Goal: Transaction & Acquisition: Purchase product/service

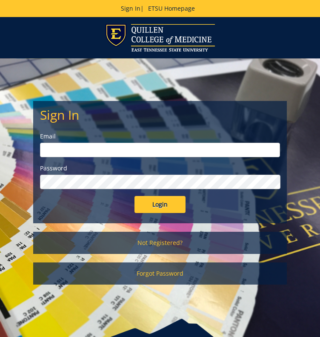
click at [73, 148] on input "email" at bounding box center [160, 150] width 240 height 14
type input "mowella@etsu.edu"
click at [134, 196] on input "Login" at bounding box center [159, 204] width 51 height 17
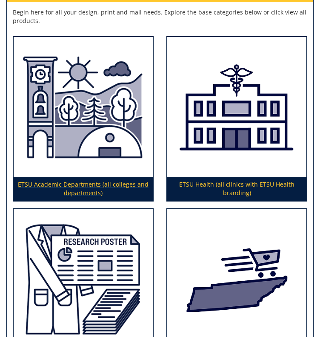
scroll to position [150, 0]
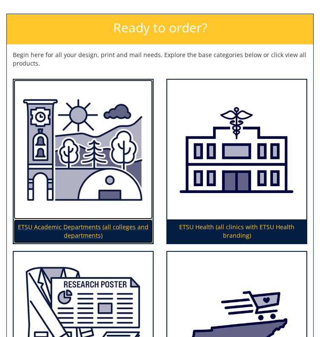
click at [97, 202] on img at bounding box center [83, 150] width 139 height 140
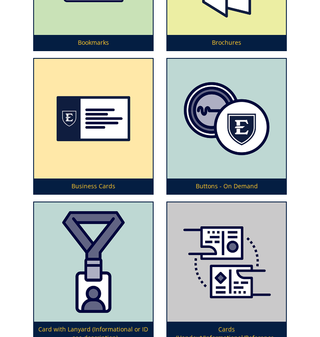
scroll to position [1247, 0]
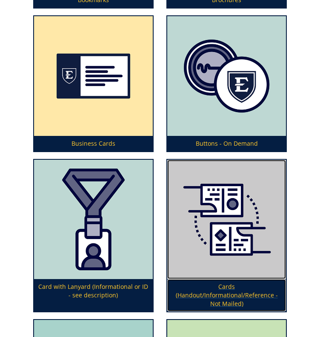
click at [229, 279] on p "Cards (Handout/Informational/Reference - Not Mailed)" at bounding box center [226, 295] width 119 height 32
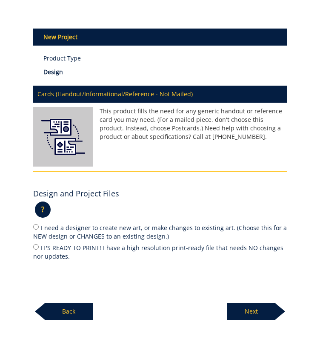
scroll to position [170, 0]
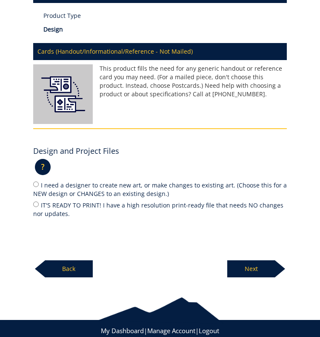
click at [95, 180] on label "I need a designer to create new art, or make changes to existing art. (Choose t…" at bounding box center [160, 189] width 254 height 18
click at [39, 181] on input "I need a designer to create new art, or make changes to existing art. (Choose t…" at bounding box center [36, 184] width 6 height 6
radio input "true"
click at [243, 260] on p "Next" at bounding box center [251, 268] width 48 height 17
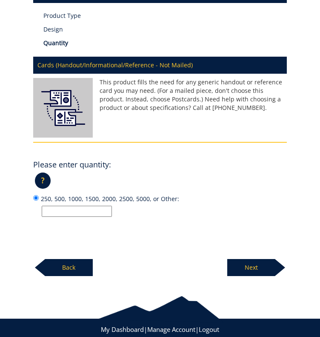
click at [109, 205] on input "250, 500, 1000, 1500, 2000, 2500, 5000, or Other:" at bounding box center [77, 210] width 70 height 11
type input "12"
click at [247, 259] on p "Next" at bounding box center [251, 267] width 48 height 17
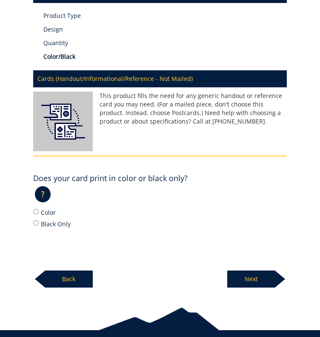
click at [56, 207] on label "Color" at bounding box center [160, 211] width 254 height 9
click at [39, 208] on input "Color" at bounding box center [36, 211] width 6 height 6
radio input "true"
click at [265, 270] on p "Next" at bounding box center [251, 278] width 48 height 17
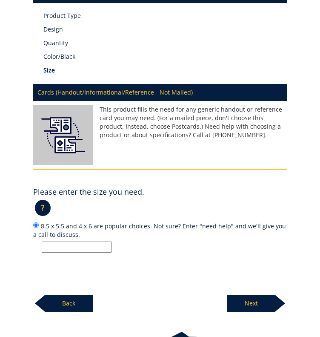
click at [98, 241] on input "8.5 x 5.5 and 4 x 6 are popular choices. Not sure? Enter "need help" and we'll …" at bounding box center [77, 246] width 70 height 11
paste input ": 8.5x5.5"
click at [49, 241] on input ": 8.5x5.5" at bounding box center [77, 246] width 70 height 11
type input "8.5x5.5"
click at [257, 294] on p "Next" at bounding box center [251, 302] width 48 height 17
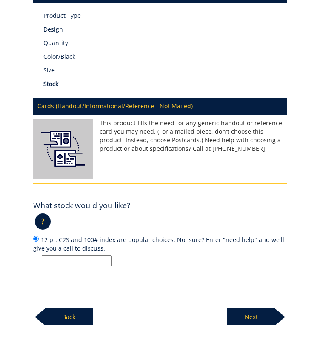
click at [106, 255] on input "12 pt. C2S and 100# index are popular choices. Not sure? Enter "need help" and …" at bounding box center [77, 260] width 70 height 11
paste input "cardstock or similar"
type input "cardstock or similar"
click at [159, 255] on p "cardstock or similar" at bounding box center [164, 260] width 245 height 11
click at [39, 241] on input "12 pt. C2S and 100# index are popular choices. Not sure? Enter "need help" and …" at bounding box center [36, 239] width 6 height 6
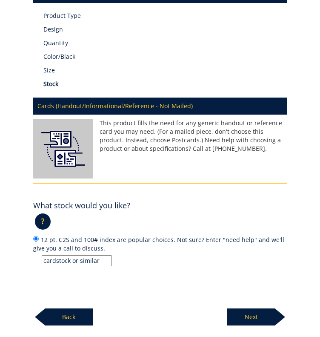
click at [242, 308] on p "Next" at bounding box center [251, 316] width 48 height 17
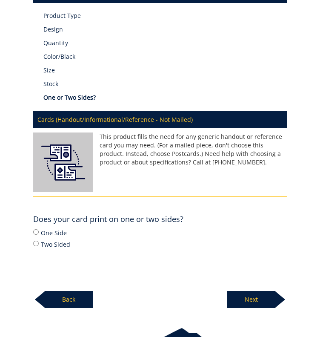
click at [57, 228] on label "One Side" at bounding box center [160, 232] width 254 height 9
click at [39, 229] on input "One Side" at bounding box center [36, 232] width 6 height 6
radio input "true"
click at [248, 291] on p "Next" at bounding box center [251, 299] width 48 height 17
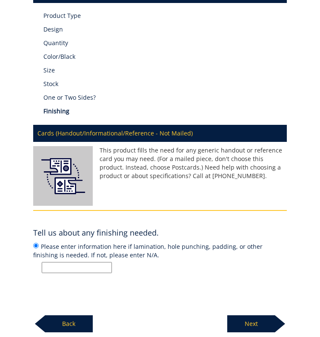
click at [97, 262] on input "Please enter information here if lamination, hole punching, padding, or other f…" at bounding box center [77, 267] width 70 height 11
type input "NA"
click at [271, 315] on p "Next" at bounding box center [251, 323] width 48 height 17
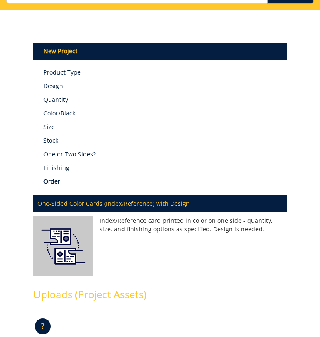
scroll to position [157, 0]
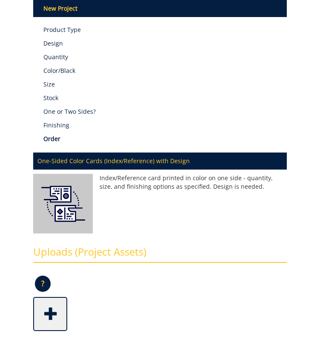
click at [60, 302] on span at bounding box center [51, 313] width 34 height 30
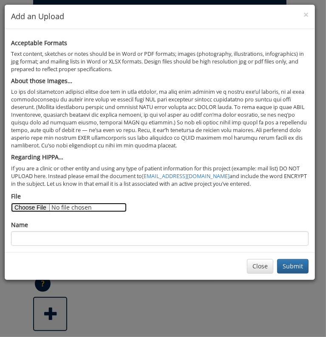
click at [30, 207] on input "File" at bounding box center [69, 207] width 116 height 9
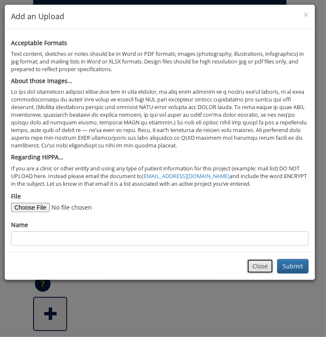
click at [267, 263] on button "Close" at bounding box center [260, 266] width 26 height 14
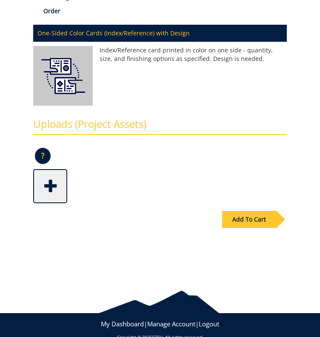
scroll to position [71, 0]
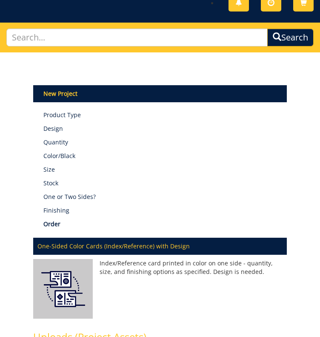
click at [60, 206] on p "Finishing" at bounding box center [165, 210] width 244 height 9
click at [57, 220] on p "Order" at bounding box center [165, 224] width 244 height 9
click at [54, 206] on p "Finishing" at bounding box center [165, 210] width 244 height 9
click at [77, 151] on p "Color/Black" at bounding box center [165, 155] width 244 height 9
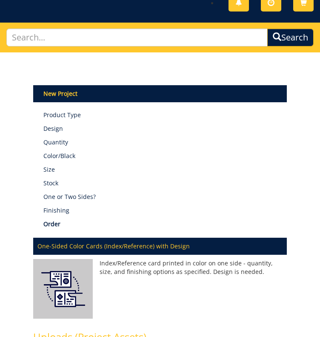
click at [78, 189] on div "New Project Product Type Design Quantity Color/Black Size Stock One or Two Side…" at bounding box center [160, 154] width 254 height 148
click at [95, 237] on p "One-Sided Color Cards (Index/Reference) with Design" at bounding box center [160, 245] width 254 height 17
drag, startPoint x: 61, startPoint y: 109, endPoint x: 62, endPoint y: 83, distance: 26.0
click at [61, 124] on p "Design" at bounding box center [165, 128] width 244 height 9
click at [61, 85] on p "New Project" at bounding box center [160, 93] width 254 height 17
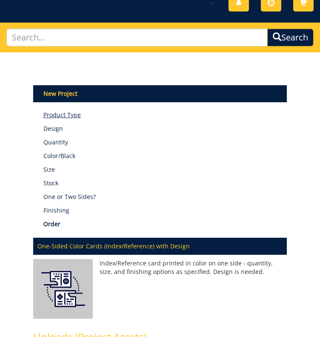
drag, startPoint x: 60, startPoint y: 93, endPoint x: 57, endPoint y: 98, distance: 5.3
click at [60, 93] on div "New Project Product Type Design Quantity Color/Black Size Stock One or Two Side…" at bounding box center [160, 154] width 254 height 148
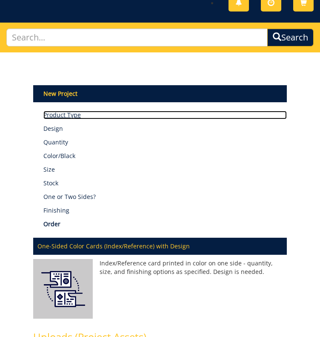
click at [57, 111] on link "Product Type" at bounding box center [165, 115] width 244 height 9
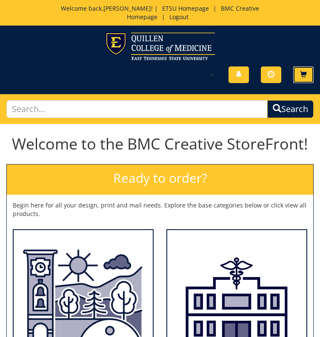
click at [0, 0] on span "Cart" at bounding box center [0, 0] width 0 height 0
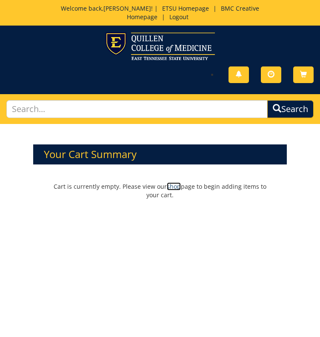
click at [167, 182] on link "shop" at bounding box center [174, 186] width 14 height 8
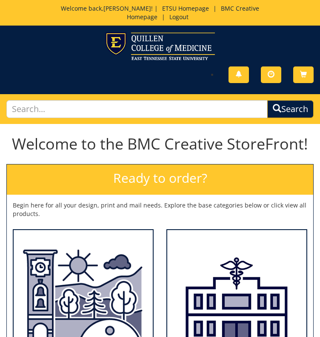
scroll to position [298, 0]
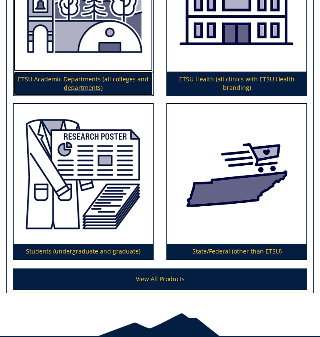
click at [74, 71] on p "ETSU Academic Departments (all colleges and departments)" at bounding box center [83, 83] width 139 height 24
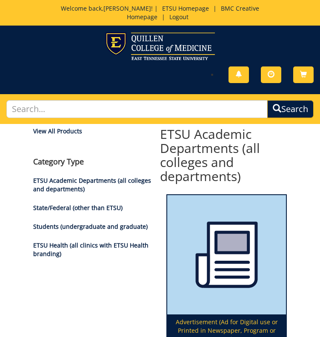
click at [61, 163] on h2 "ETSU Academic Departments (all colleges and departments)" at bounding box center [160, 155] width 254 height 56
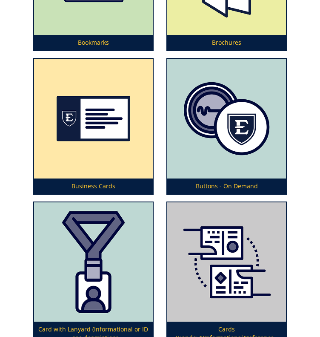
scroll to position [1247, 0]
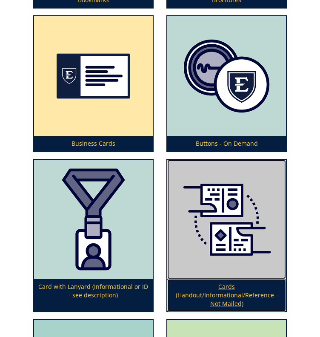
click at [223, 279] on p "Cards (Handout/Informational/Reference - Not Mailed)" at bounding box center [226, 295] width 119 height 32
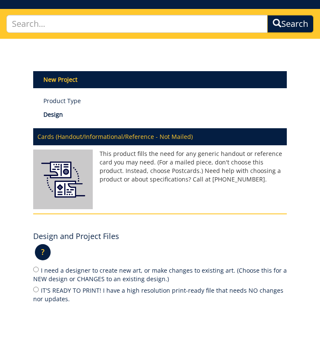
scroll to position [128, 0]
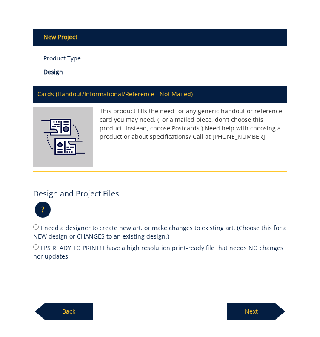
click at [74, 243] on label "IT'S READY TO PRINT! I have a high resolution print-ready file that needs NO ch…" at bounding box center [160, 252] width 254 height 18
click at [39, 244] on input "IT'S READY TO PRINT! I have a high resolution print-ready file that needs NO ch…" at bounding box center [36, 247] width 6 height 6
radio input "true"
click at [93, 223] on label "I need a designer to create new art, or make changes to existing art. (Choose t…" at bounding box center [160, 232] width 254 height 18
click at [36, 224] on input "I need a designer to create new art, or make changes to existing art. (Choose t…" at bounding box center [36, 227] width 6 height 6
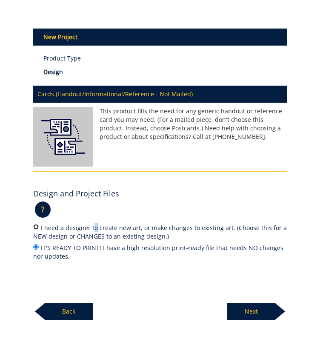
radio input "true"
click at [272, 302] on p "Next" at bounding box center [251, 310] width 48 height 17
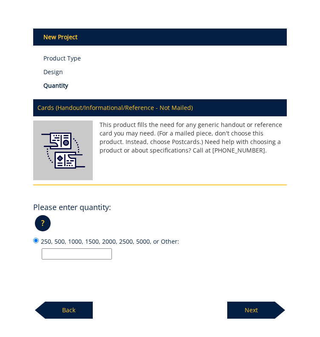
click at [93, 248] on input "250, 500, 1000, 1500, 2000, 2500, 5000, or Other:" at bounding box center [77, 253] width 70 height 11
type input "12"
click at [245, 301] on p "Next" at bounding box center [251, 309] width 48 height 17
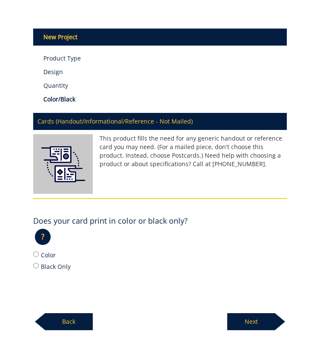
click at [49, 250] on label "Color" at bounding box center [160, 254] width 254 height 9
click at [39, 251] on input "Color" at bounding box center [36, 254] width 6 height 6
radio input "true"
click at [241, 313] on p "Next" at bounding box center [251, 321] width 48 height 17
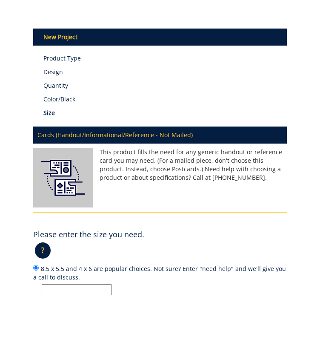
click at [88, 284] on input "8.5 x 5.5 and 4 x 6 are popular choices. Not sure? Enter "need help" and we'll …" at bounding box center [77, 289] width 70 height 11
type input "8.5x5.5"
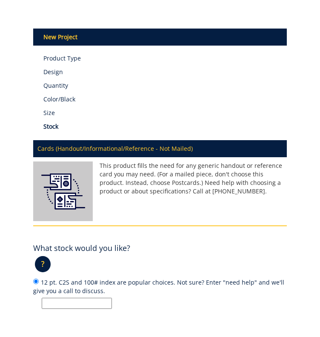
click at [63, 297] on input "12 pt. C2S and 100# index are popular choices. Not sure? Enter "need help" and …" at bounding box center [77, 302] width 70 height 11
type input "cardstock or similar"
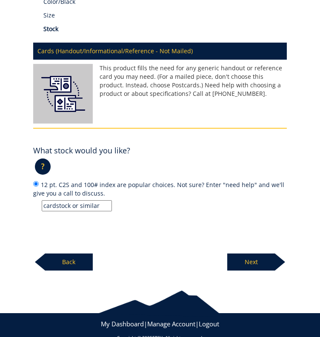
click at [258, 253] on p "Next" at bounding box center [251, 261] width 48 height 17
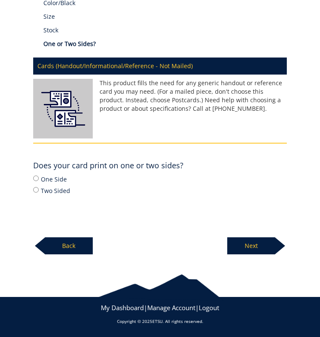
scroll to position [208, 0]
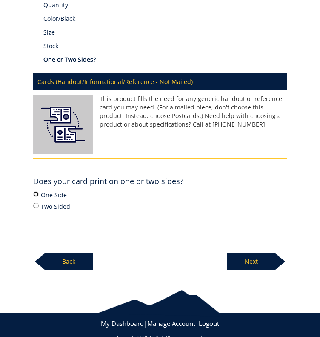
click at [39, 190] on label "One Side" at bounding box center [160, 194] width 254 height 9
click at [39, 191] on input "One Side" at bounding box center [36, 194] width 6 height 6
radio input "true"
click at [266, 253] on p "Next" at bounding box center [251, 261] width 48 height 17
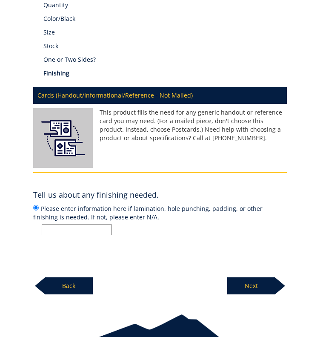
click at [92, 224] on input "Please enter information here if lamination, hole punching, padding, or other f…" at bounding box center [77, 229] width 70 height 11
type input "NA"
click at [271, 277] on p "Next" at bounding box center [251, 285] width 48 height 17
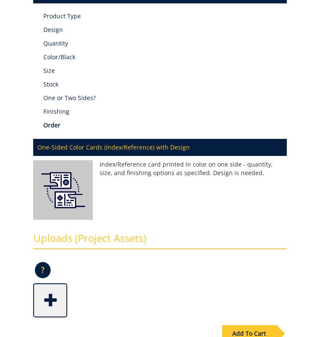
scroll to position [284, 0]
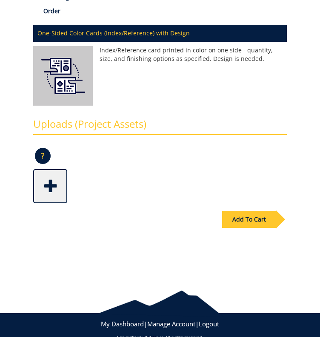
click at [50, 170] on span at bounding box center [51, 185] width 34 height 30
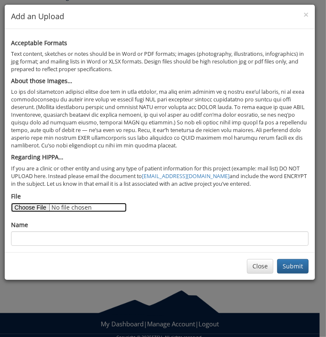
click at [29, 206] on input "File" at bounding box center [69, 207] width 116 height 9
type input "C:\fakepath\MI-BOT Parking Permits-8_5x5_5-1.pdf"
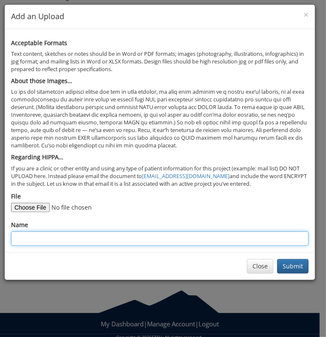
click at [191, 240] on input "Name" at bounding box center [160, 238] width 298 height 14
type input "2025 BOT Parking Permits"
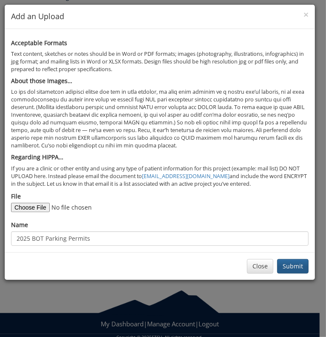
click at [284, 257] on div "Close Submit" at bounding box center [160, 266] width 311 height 28
click at [282, 267] on button "Submit" at bounding box center [292, 266] width 31 height 14
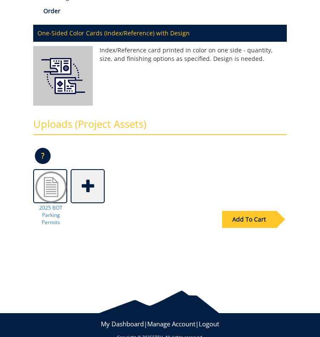
click at [240, 211] on div "Add To Cart" at bounding box center [249, 219] width 54 height 17
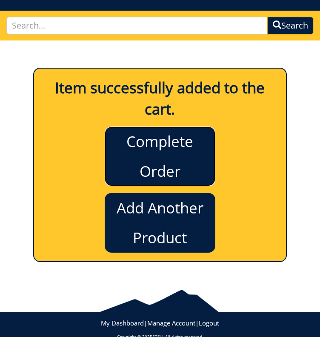
click at [184, 134] on link "Complete Order" at bounding box center [160, 156] width 111 height 60
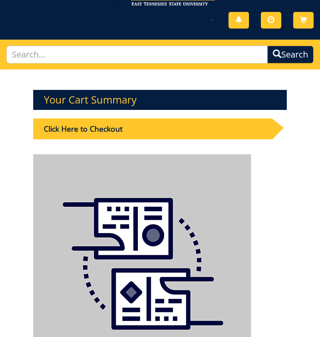
scroll to position [12, 0]
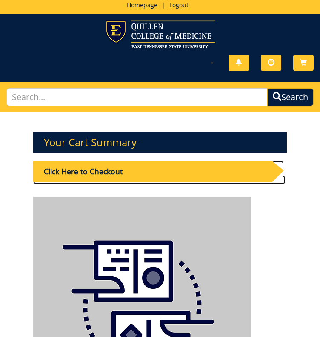
click at [102, 166] on div "Click Here to Checkout" at bounding box center [152, 171] width 239 height 21
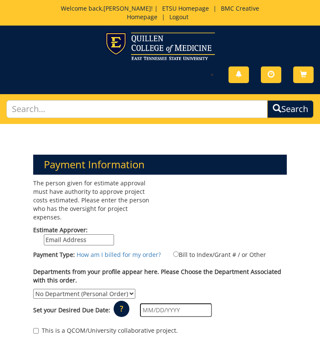
scroll to position [85, 0]
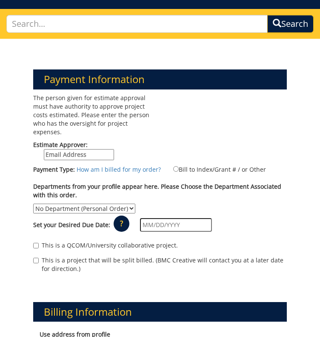
click at [83, 149] on input "Estimate Approver:" at bounding box center [79, 154] width 70 height 11
type input "[EMAIL_ADDRESS][DOMAIN_NAME]"
type input "ETSU"
type input "P.O. Box 70734"
type input "[GEOGRAPHIC_DATA]"
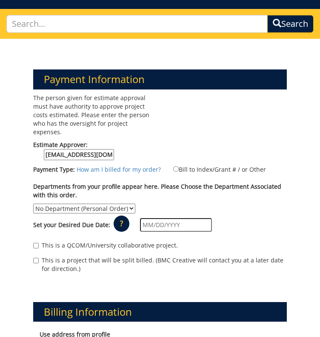
type input "37614"
click at [173, 166] on input "Bill to Index/Grant # / or Other" at bounding box center [176, 169] width 6 height 6
radio input "true"
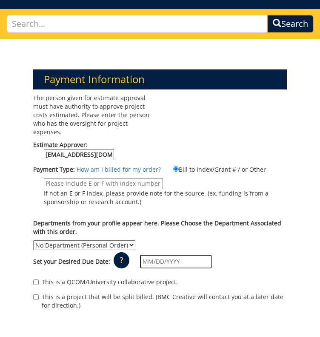
click at [153, 178] on input "If not an E or F index, please provide note for the source. (ex. funding is fro…" at bounding box center [103, 183] width 119 height 11
type input "E18040"
click at [109, 240] on select "No Department (Personal Order) President's Office (PRZ)" at bounding box center [84, 245] width 102 height 10
select select "149"
click at [33, 240] on select "No Department (Personal Order) President's Office (PRZ)" at bounding box center [84, 245] width 102 height 10
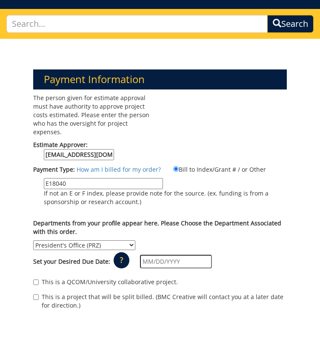
click at [156, 254] on input "text" at bounding box center [176, 261] width 72 height 14
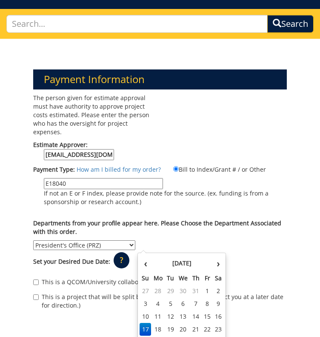
scroll to position [213, 0]
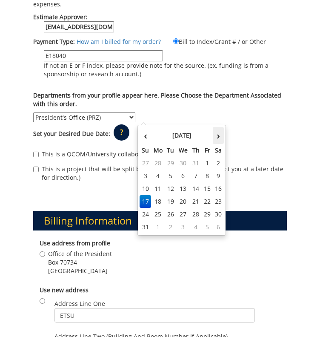
click at [217, 136] on th "›" at bounding box center [218, 135] width 11 height 17
click at [180, 179] on td "10" at bounding box center [184, 175] width 14 height 13
type input "[DATE]"
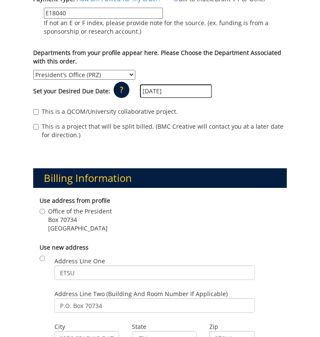
scroll to position [298, 0]
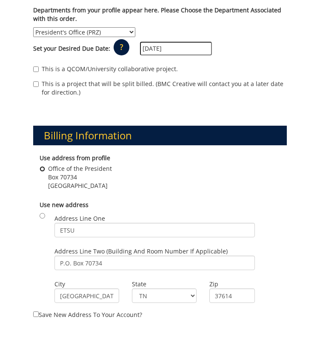
click at [41, 166] on input "Office of the President Box 70734 Johnson City , TN 37614" at bounding box center [43, 169] width 6 height 6
radio input "true"
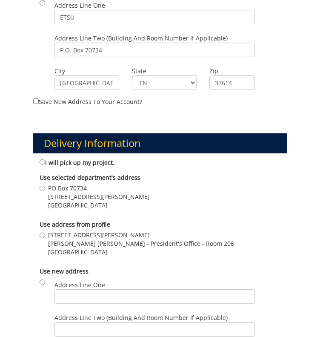
scroll to position [553, 0]
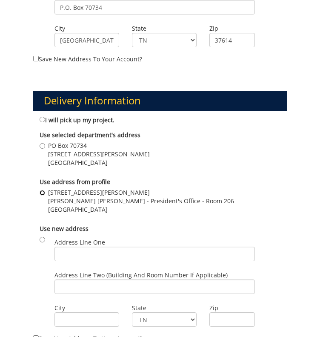
click at [43, 190] on input "1276 Gilbreath Drive Burgin Dossett Hall - President's Office - Room 206 Johnso…" at bounding box center [43, 193] width 6 height 6
radio input "true"
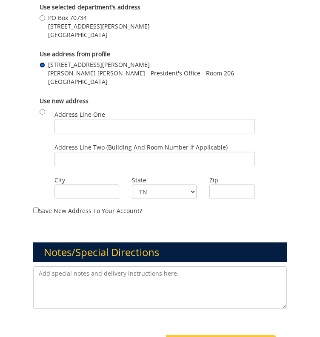
scroll to position [723, 0]
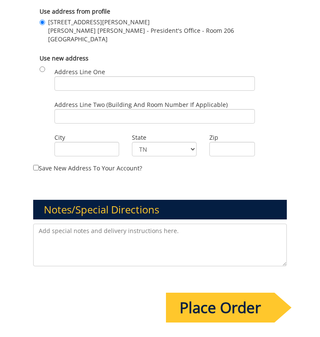
click at [197, 223] on textarea at bounding box center [160, 244] width 254 height 43
type textarea "P"
drag, startPoint x: 78, startPoint y: 220, endPoint x: 85, endPoint y: 213, distance: 9.6
click at [79, 223] on textarea "Parking perm" at bounding box center [160, 244] width 254 height 43
drag, startPoint x: 86, startPoint y: 212, endPoint x: 32, endPoint y: 222, distance: 55.0
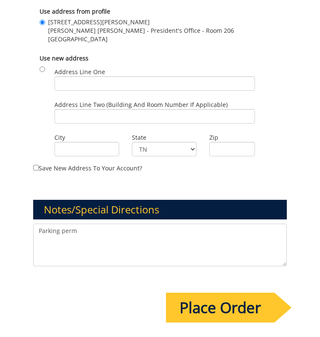
click at [32, 223] on div "Parking perm" at bounding box center [160, 245] width 267 height 45
paste textarea "cardstock parking passes for our Board of Trustee members to display on the das…"
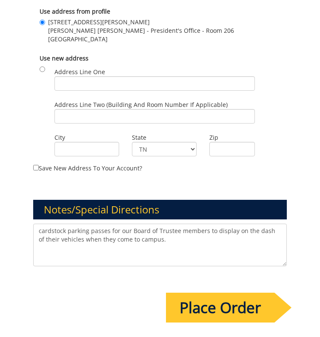
click at [40, 223] on textarea "cardstock parking passes for our Board of Trustee members to display on the das…" at bounding box center [160, 244] width 254 height 43
click at [212, 223] on textarea "These are cardstock parking passes for our Board of Trustee members to display …" at bounding box center [160, 244] width 254 height 43
click at [200, 223] on textarea "These are cardstock parking passes for our Board of Trustee members to display …" at bounding box center [160, 244] width 254 height 43
paste textarea "update it based on this year’s design for parking decals."
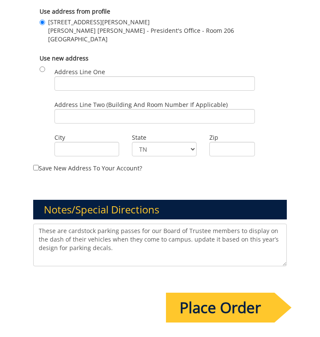
click at [179, 223] on textarea "These are cardstock parking passes for our Board of Trustee members to display …" at bounding box center [160, 244] width 254 height 43
click at [225, 223] on textarea "These are cardstock parking passes for our Board of Trustee members to display …" at bounding box center [160, 244] width 254 height 43
click at [151, 231] on textarea "These are cardstock parking passes for our Board of Trustee members to display …" at bounding box center [160, 244] width 254 height 43
click at [147, 231] on textarea "These are cardstock parking passes for our Board of Trustee members to display …" at bounding box center [160, 244] width 254 height 43
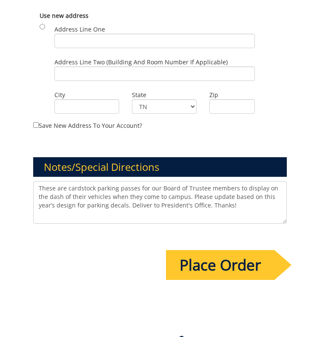
scroll to position [810, 0]
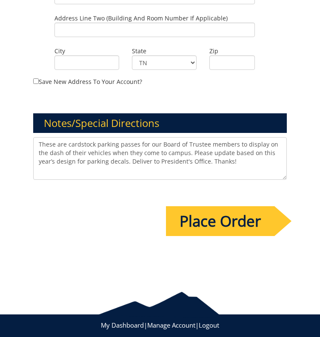
type textarea "These are cardstock parking passes for our Board of Trustee members to display …"
click at [211, 208] on input "Place Order" at bounding box center [220, 221] width 108 height 30
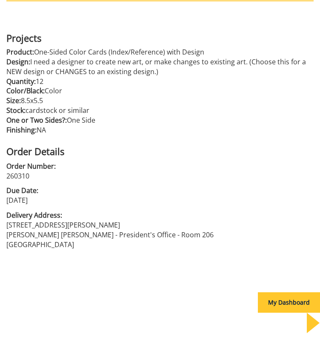
scroll to position [193, 0]
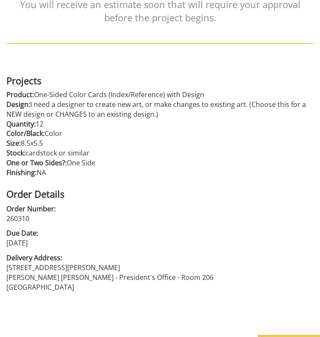
drag, startPoint x: 9, startPoint y: 60, endPoint x: 157, endPoint y: 275, distance: 260.7
click at [157, 275] on div "Order Details You will receive an estimate soon that will require your approval…" at bounding box center [160, 153] width 320 height 444
copy div "Projects Product: One-Sided Color Cards (Index/Reference) with Design Design: I…"
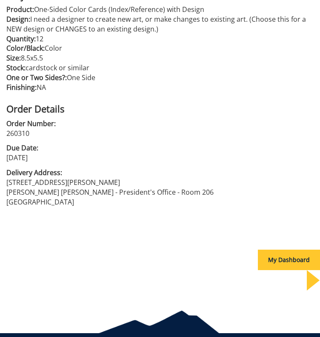
scroll to position [150, 0]
